Goal: Information Seeking & Learning: Find specific fact

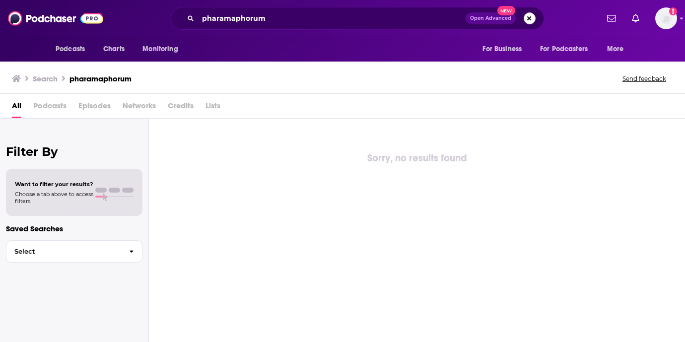
click at [524, 20] on button "Search podcasts, credits, & more..." at bounding box center [530, 18] width 12 height 12
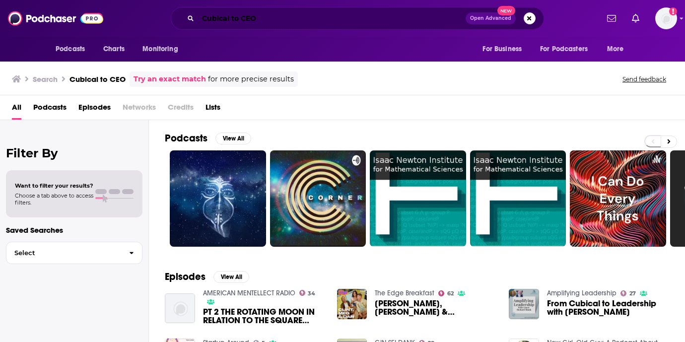
click at [261, 25] on input "Cubical to CEO" at bounding box center [332, 18] width 268 height 16
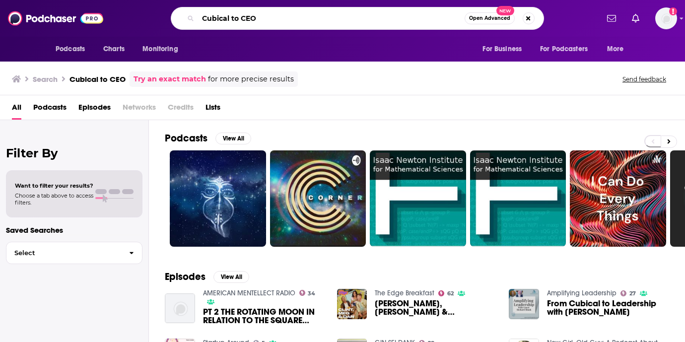
click at [257, 20] on input "Cubical to CEO" at bounding box center [331, 18] width 267 height 16
click at [245, 20] on input "Cubical to CEO" at bounding box center [331, 18] width 267 height 16
click at [244, 20] on input "Cubical to CEO" at bounding box center [331, 18] width 267 height 16
click at [264, 21] on input "Cubical to CEO" at bounding box center [331, 18] width 267 height 16
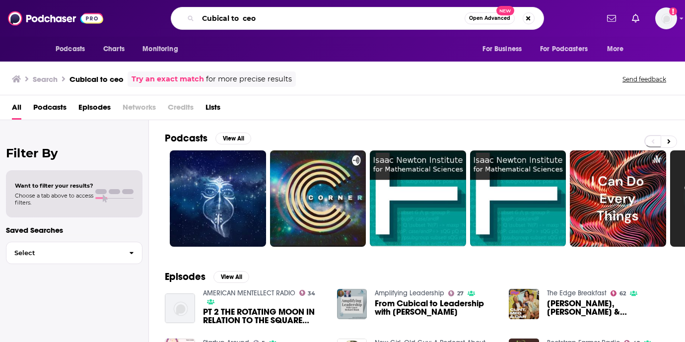
click at [269, 18] on input "Cubical to ceo" at bounding box center [331, 18] width 267 height 16
click at [243, 21] on input "Cubical to ceo" at bounding box center [331, 18] width 267 height 16
type input "Cubical to ceo"
